Goal: Find specific page/section: Find specific page/section

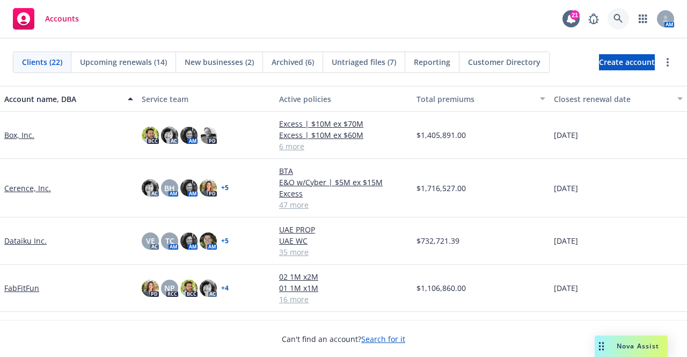
click at [616, 18] on icon at bounding box center [618, 19] width 10 height 10
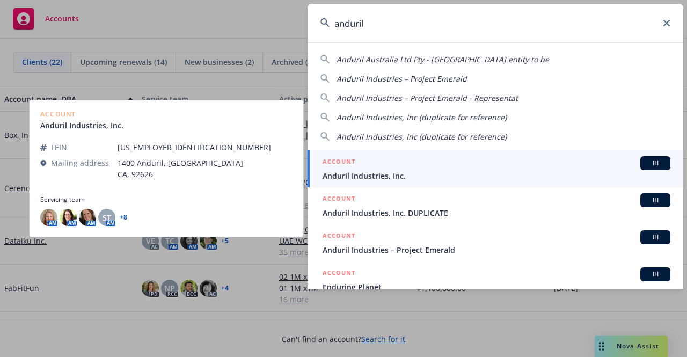
type input "anduril"
click at [370, 167] on div "ACCOUNT BI" at bounding box center [496, 163] width 348 height 14
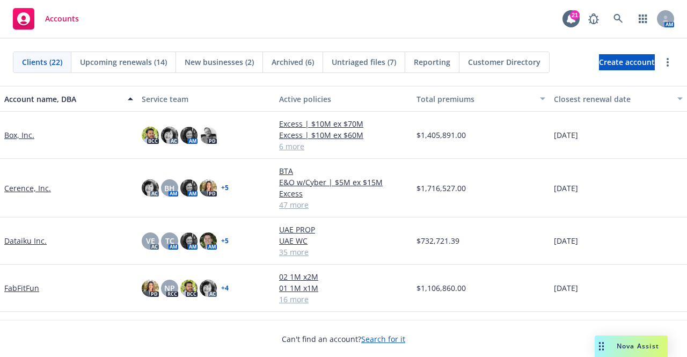
click at [370, 167] on link "BTA" at bounding box center [343, 170] width 129 height 11
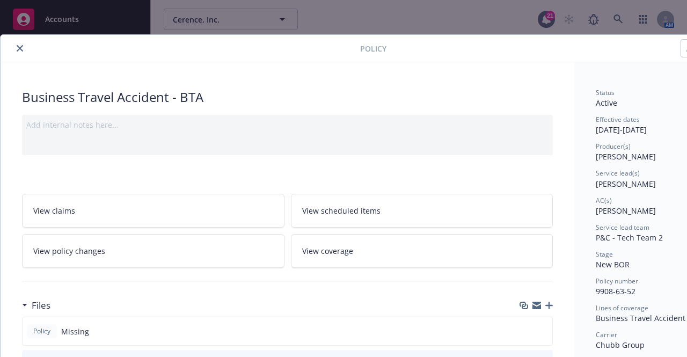
click at [20, 47] on icon "close" at bounding box center [20, 48] width 6 height 6
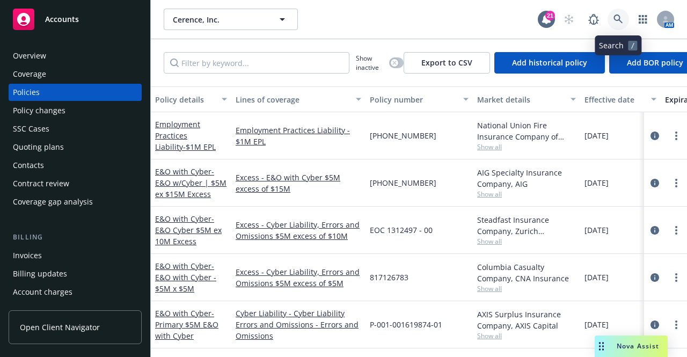
click at [620, 17] on icon at bounding box center [618, 19] width 10 height 10
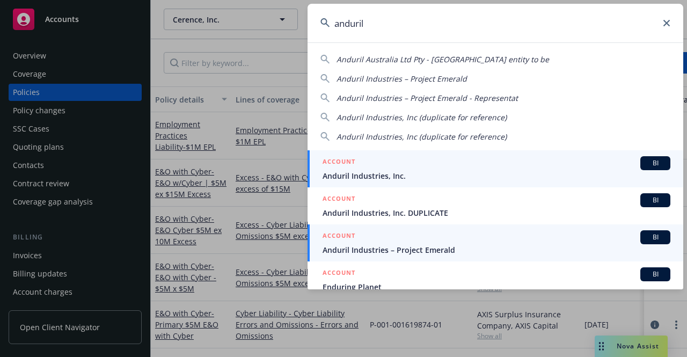
type input "anduril"
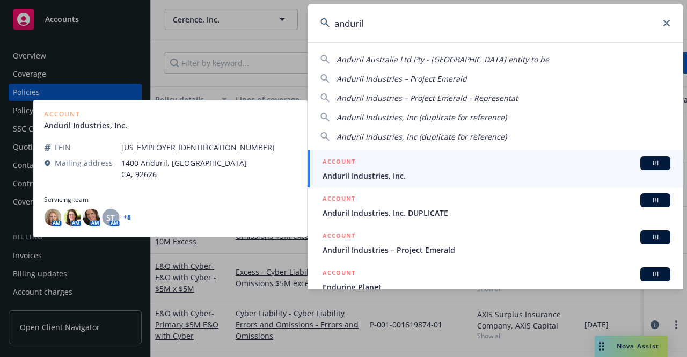
click at [420, 177] on span "Anduril Industries, Inc." at bounding box center [496, 175] width 348 height 11
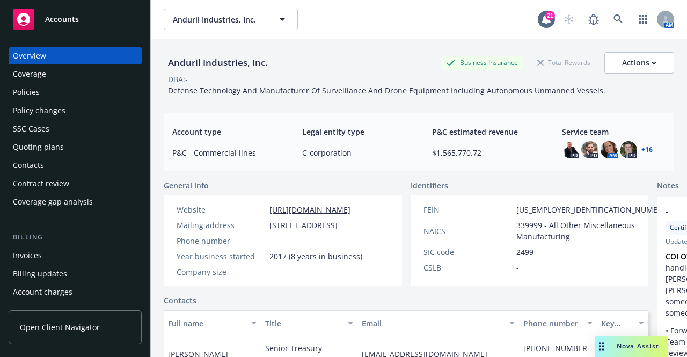
click at [30, 91] on div "Policies" at bounding box center [26, 92] width 27 height 17
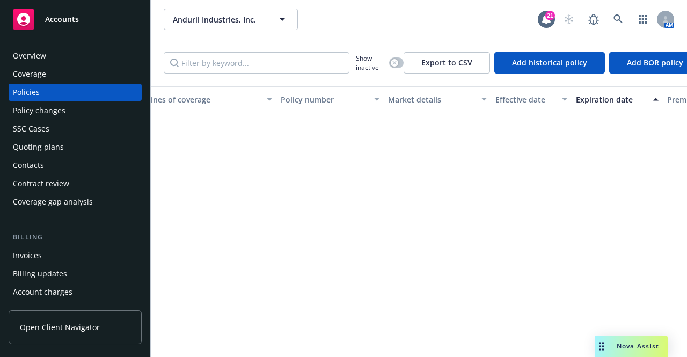
scroll to position [0, 89]
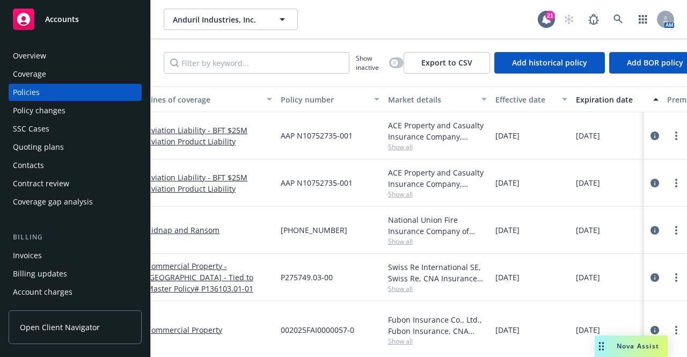
click at [45, 54] on div "Overview" at bounding box center [29, 55] width 33 height 17
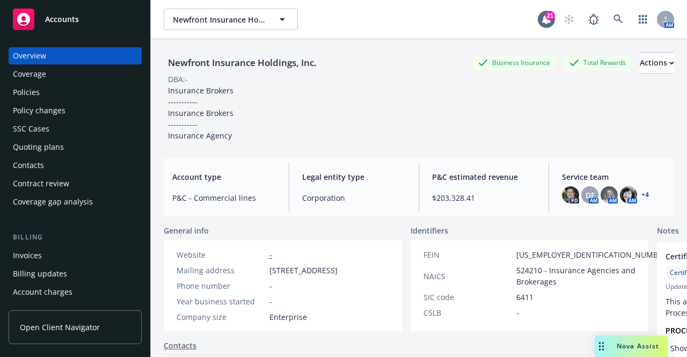
click at [42, 56] on div "Overview" at bounding box center [29, 55] width 33 height 17
